Goal: Information Seeking & Learning: Learn about a topic

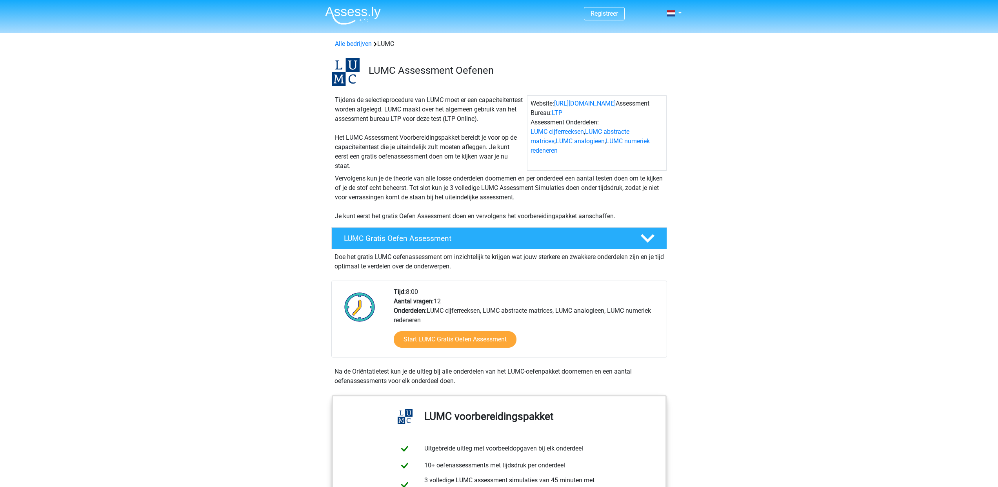
scroll to position [159, 0]
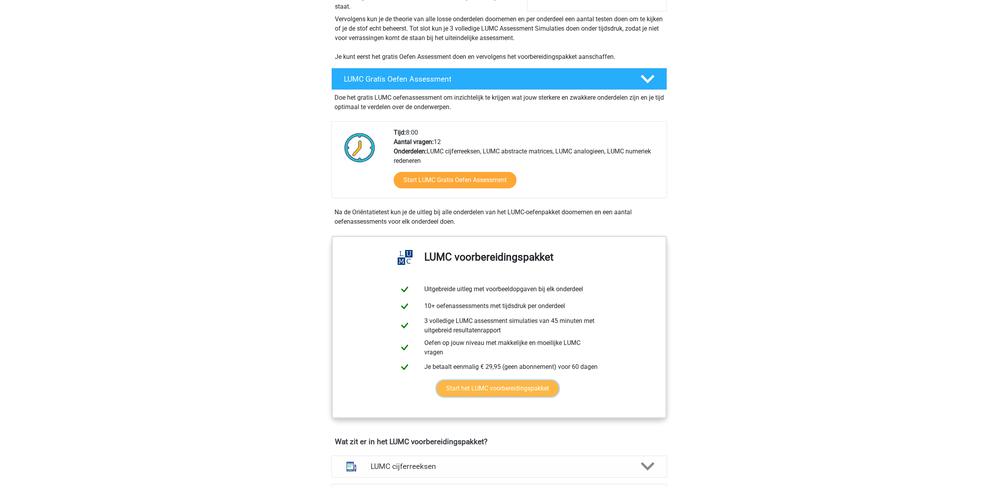
click at [514, 390] on link "Start het LUMC voorbereidingspakket" at bounding box center [498, 388] width 122 height 16
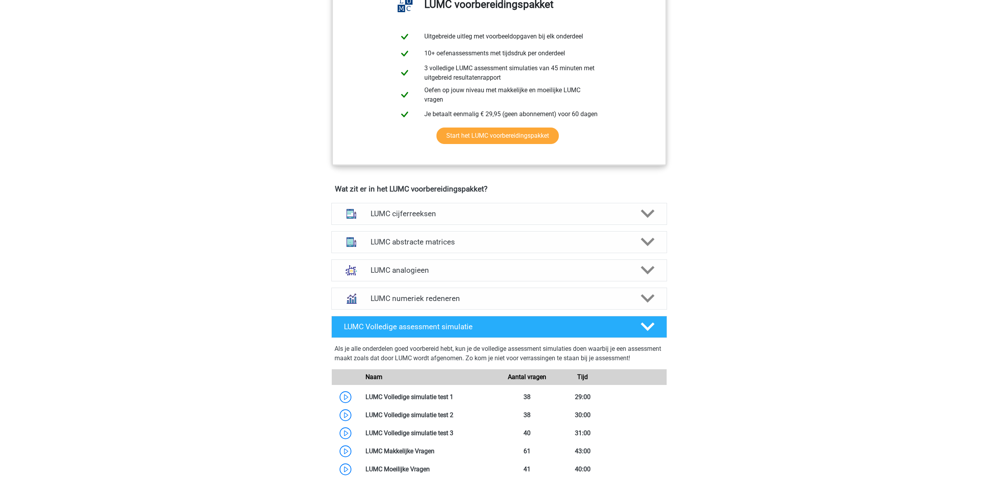
scroll to position [446, 0]
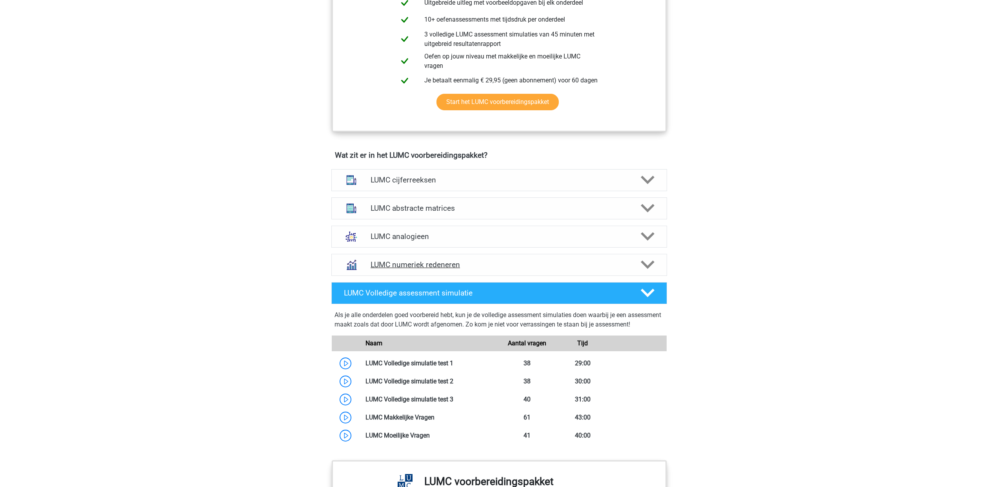
click at [646, 268] on icon at bounding box center [648, 265] width 14 height 14
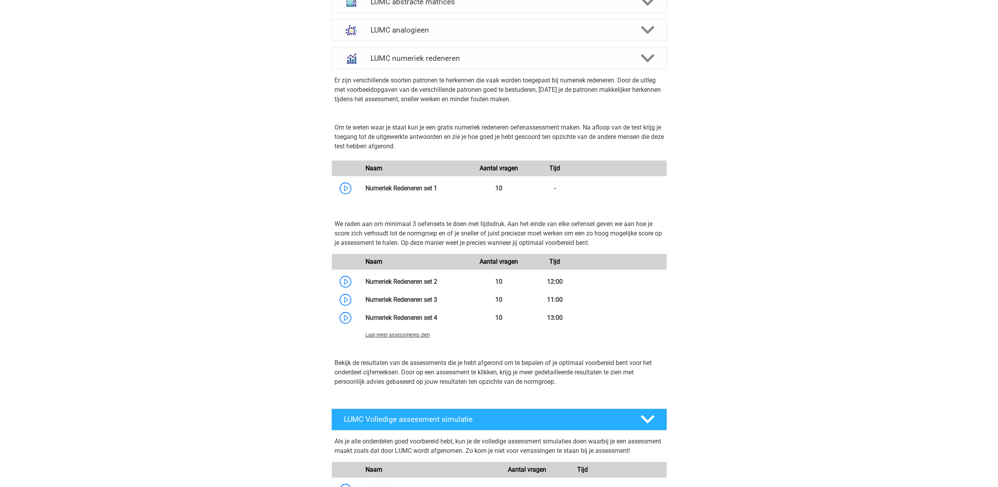
scroll to position [475, 0]
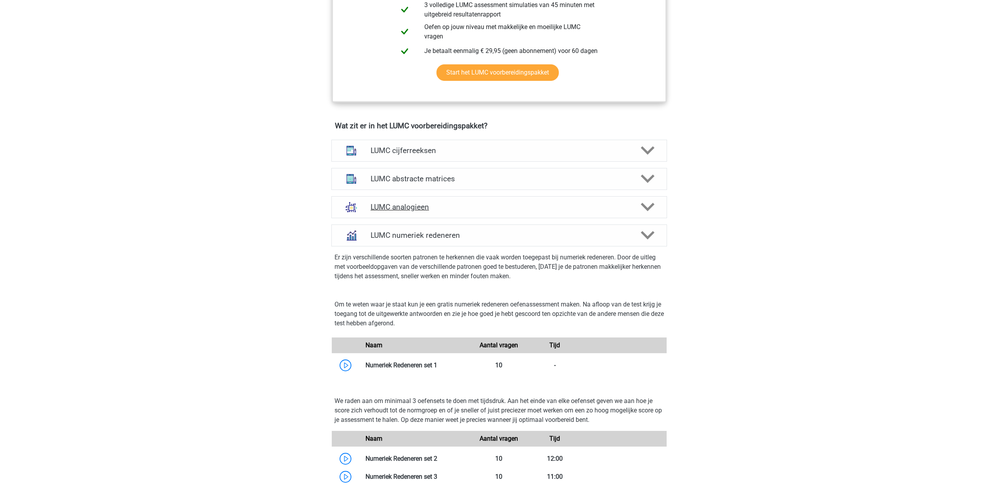
click at [645, 204] on icon at bounding box center [648, 207] width 14 height 14
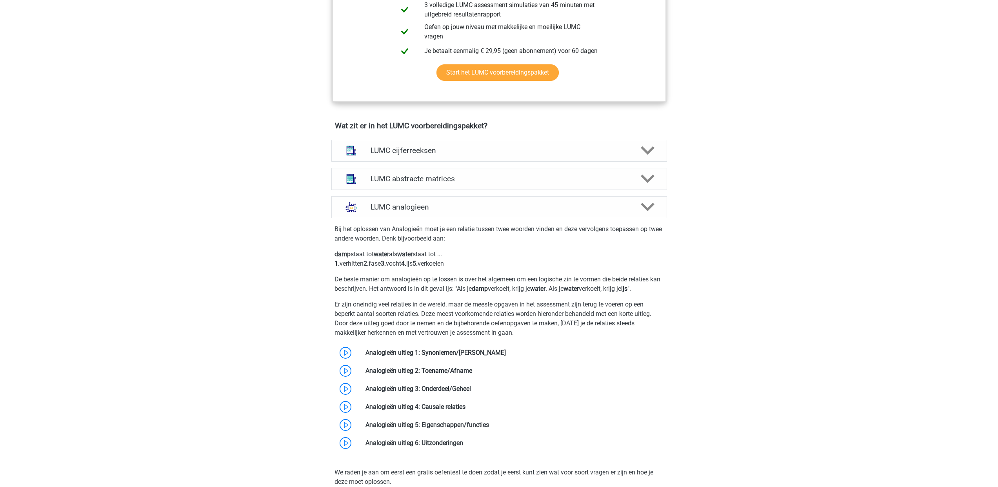
click at [648, 180] on polygon at bounding box center [648, 179] width 14 height 9
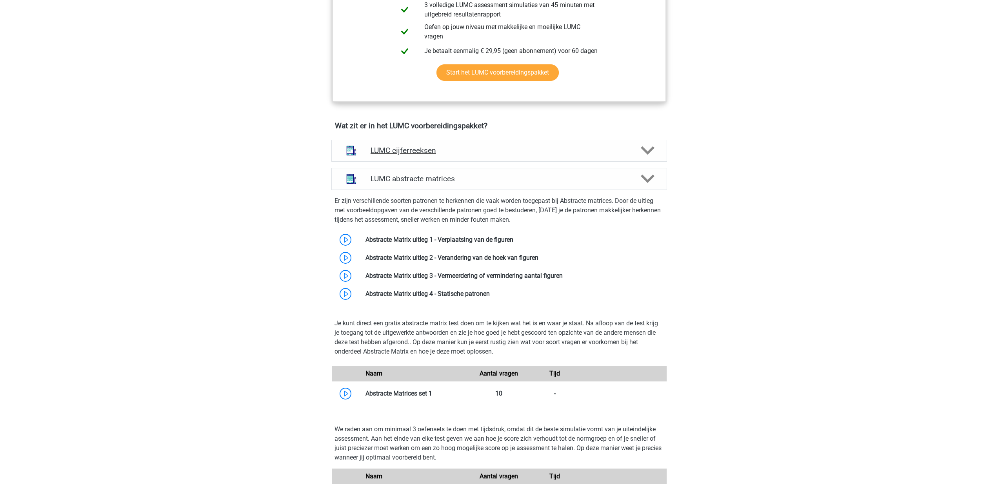
click at [643, 153] on icon at bounding box center [648, 151] width 14 height 14
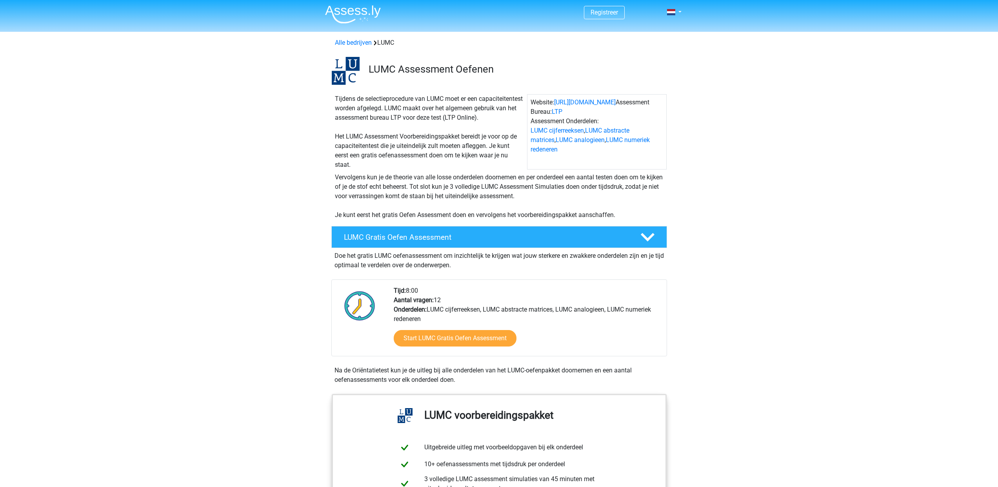
scroll to position [0, 0]
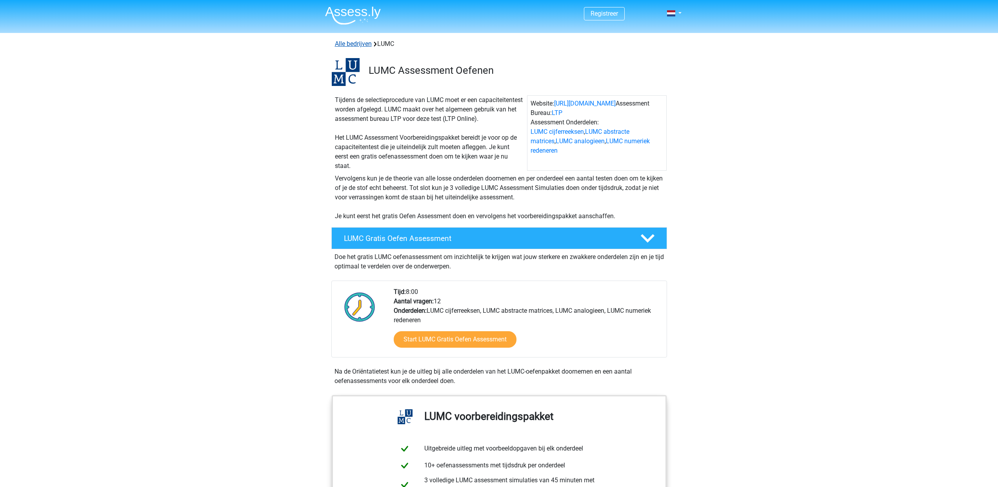
click at [354, 43] on link "Alle bedrijven" at bounding box center [353, 43] width 37 height 7
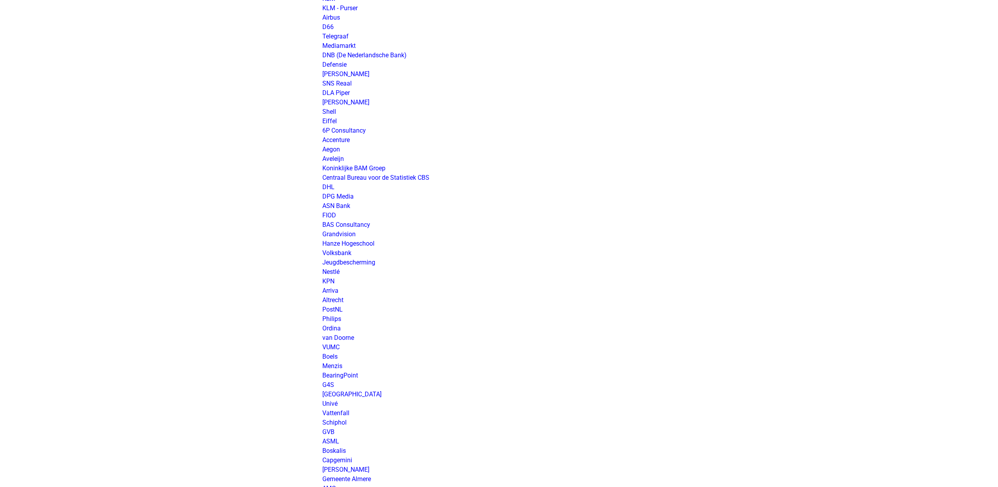
scroll to position [843, 0]
